Goal: Task Accomplishment & Management: Complete application form

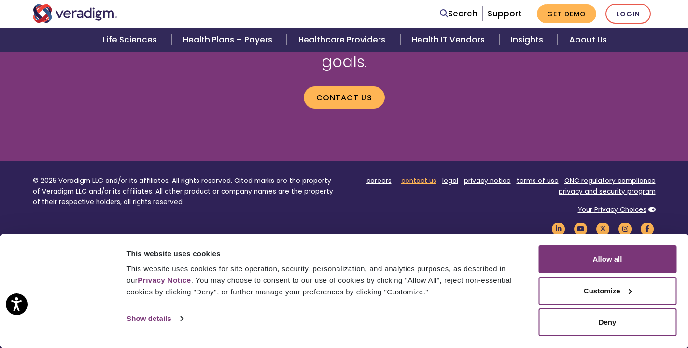
scroll to position [1375, 0]
click at [415, 177] on link "contact us" at bounding box center [418, 181] width 35 height 9
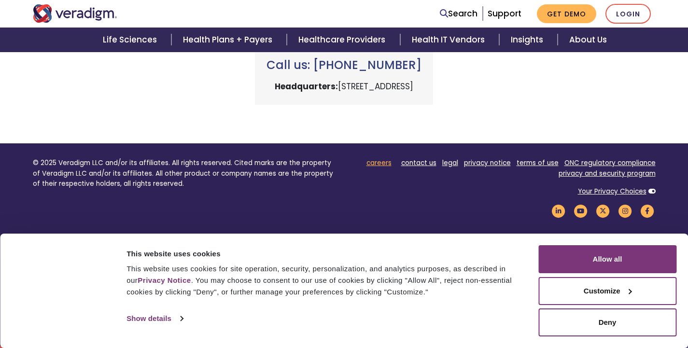
scroll to position [485, 0]
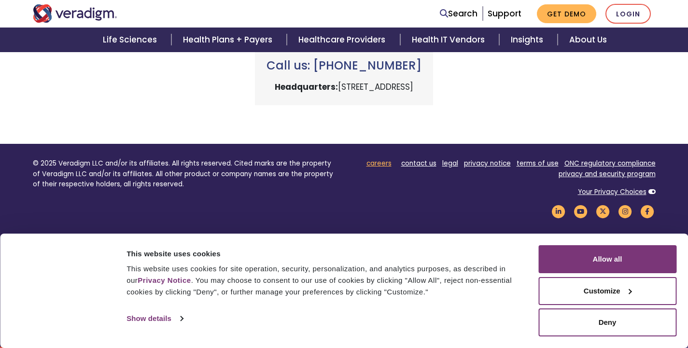
click at [384, 161] on link "careers" at bounding box center [378, 163] width 25 height 9
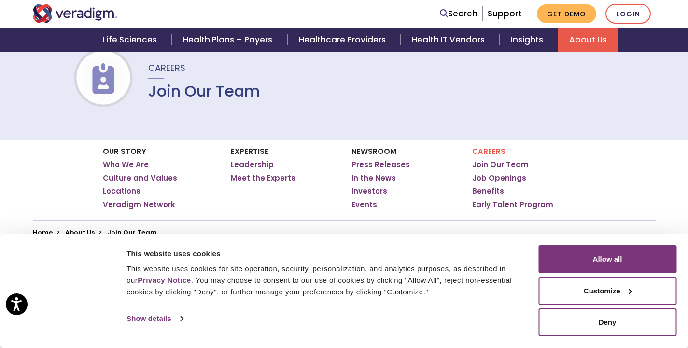
scroll to position [74, 0]
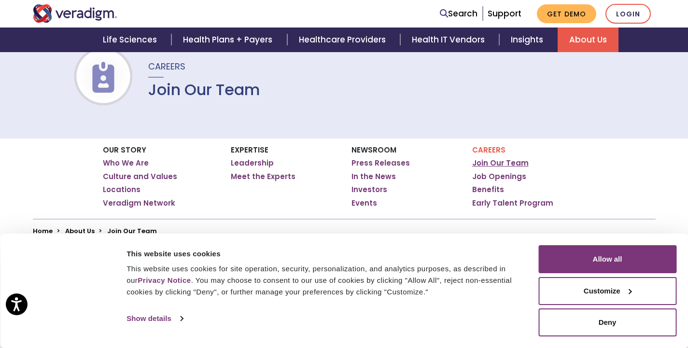
click at [498, 161] on link "Join Our Team" at bounding box center [500, 163] width 56 height 10
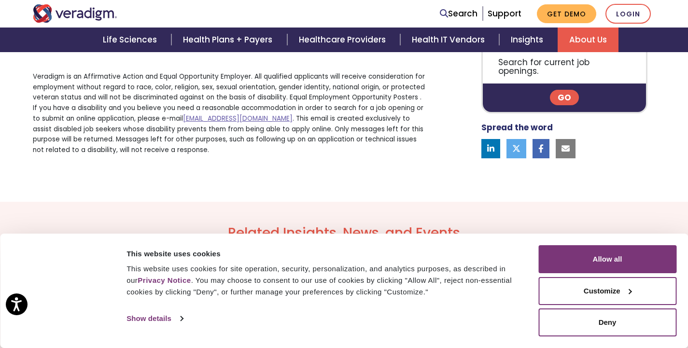
scroll to position [679, 0]
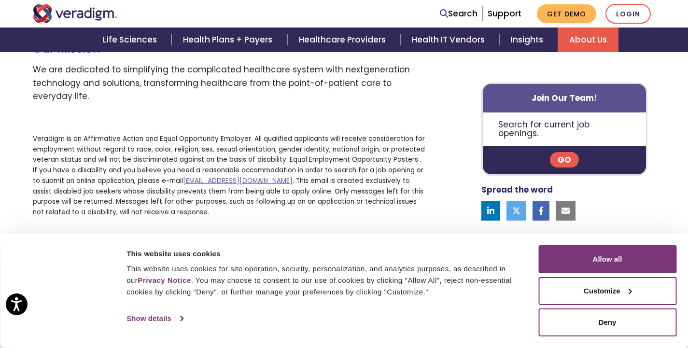
click at [565, 156] on link "Go" at bounding box center [564, 159] width 29 height 15
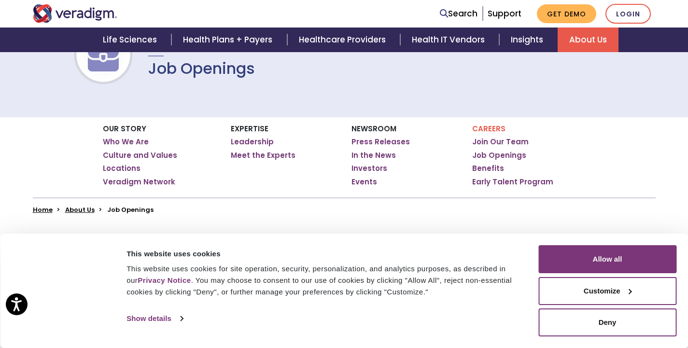
scroll to position [97, 0]
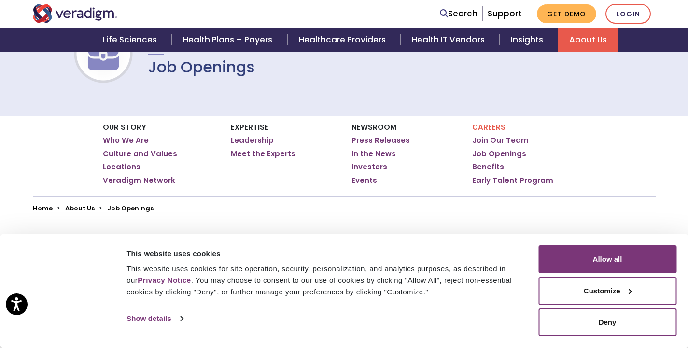
click at [506, 155] on link "Job Openings" at bounding box center [499, 154] width 54 height 10
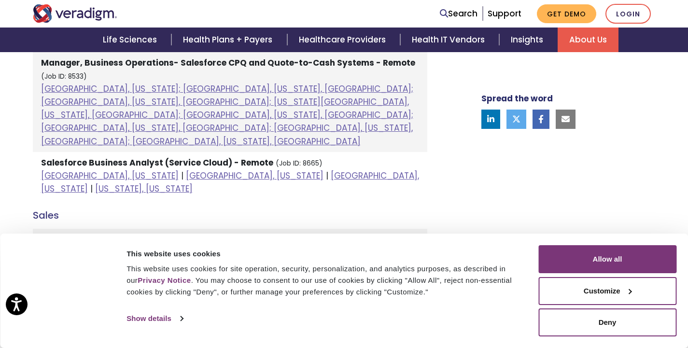
scroll to position [702, 0]
click at [24, 114] on div "Welcome to Veradigm Transform healthcare and enable smarter care for millions o…" at bounding box center [344, 167] width 688 height 1120
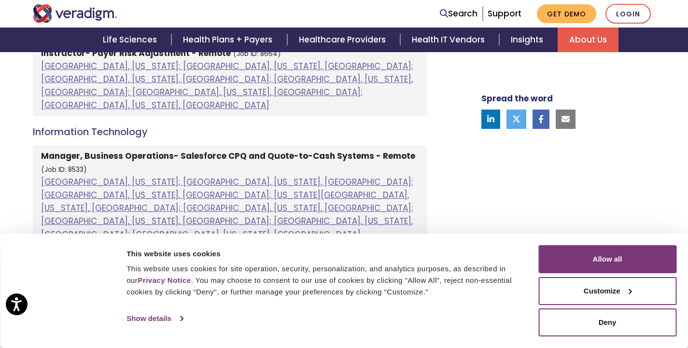
scroll to position [606, 0]
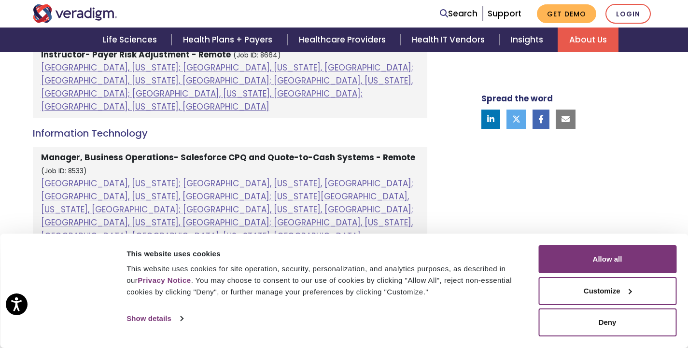
click at [23, 147] on div "Welcome to Veradigm Transform healthcare and enable smarter care for millions o…" at bounding box center [344, 263] width 688 height 1120
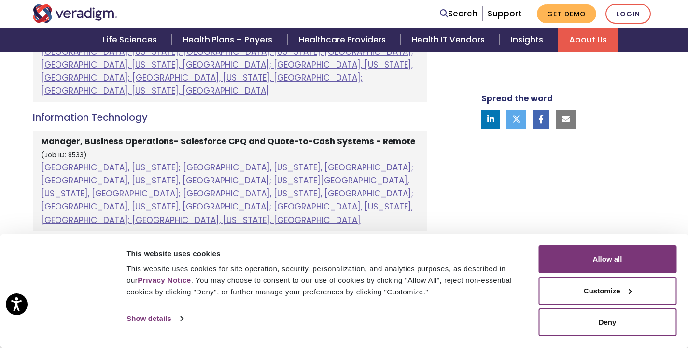
scroll to position [626, 0]
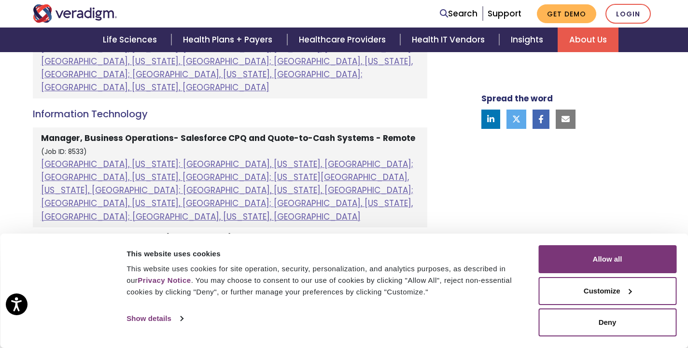
click at [96, 96] on div "Client Service/Support Instructor- Payer Risk Adjustment - Remote (Job ID: 8664…" at bounding box center [230, 327] width 394 height 645
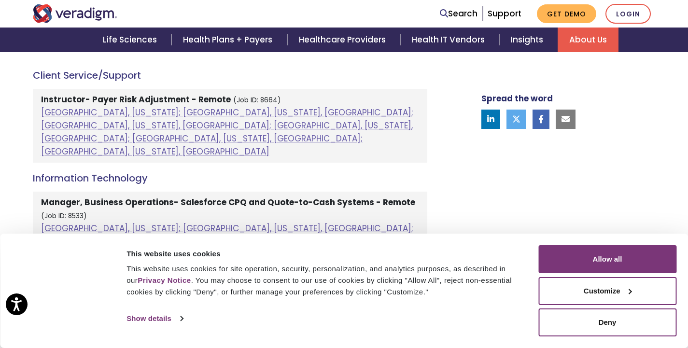
scroll to position [572, 0]
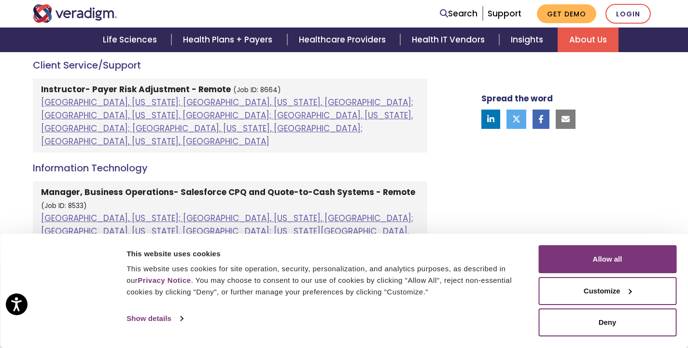
click at [367, 182] on li "Manager, Business Operations- Salesforce CPQ and Quote-to-Cash Systems - Remote…" at bounding box center [230, 232] width 394 height 100
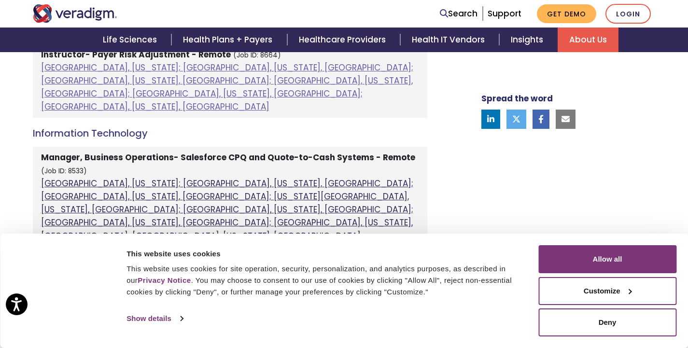
click at [131, 178] on link "[GEOGRAPHIC_DATA], [US_STATE]; [GEOGRAPHIC_DATA], [US_STATE], [GEOGRAPHIC_DATA]…" at bounding box center [227, 210] width 372 height 64
